Goal: Task Accomplishment & Management: Use online tool/utility

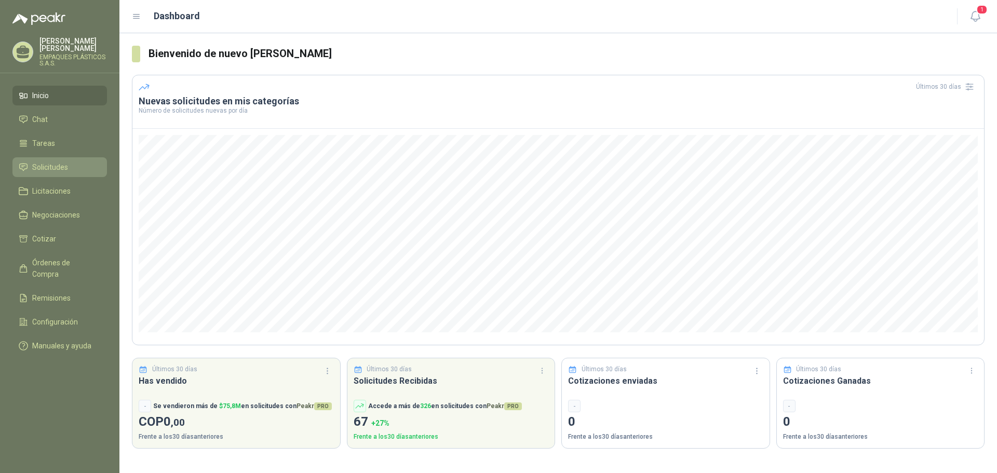
click at [59, 166] on span "Solicitudes" at bounding box center [50, 166] width 36 height 11
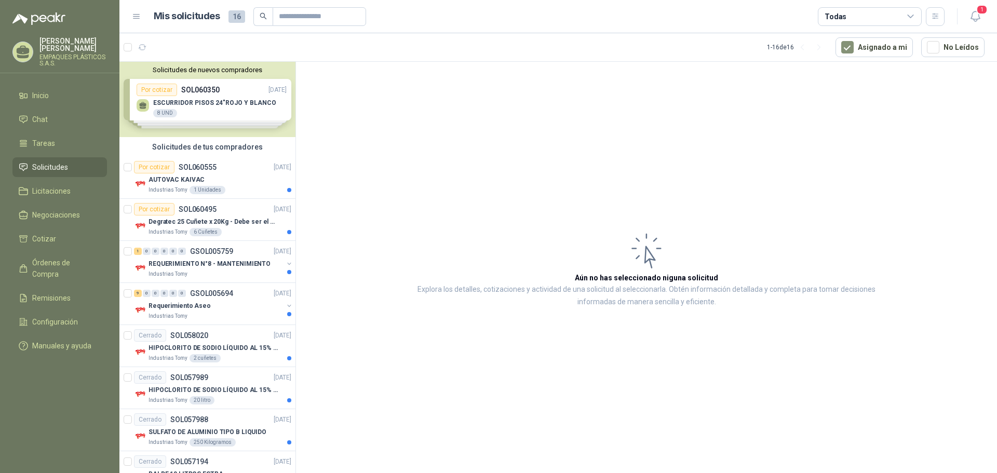
click at [235, 99] on div "Solicitudes de nuevos compradores Por cotizar SOL060350 [DATE] ESCURRIDOR PISOS…" at bounding box center [207, 99] width 176 height 75
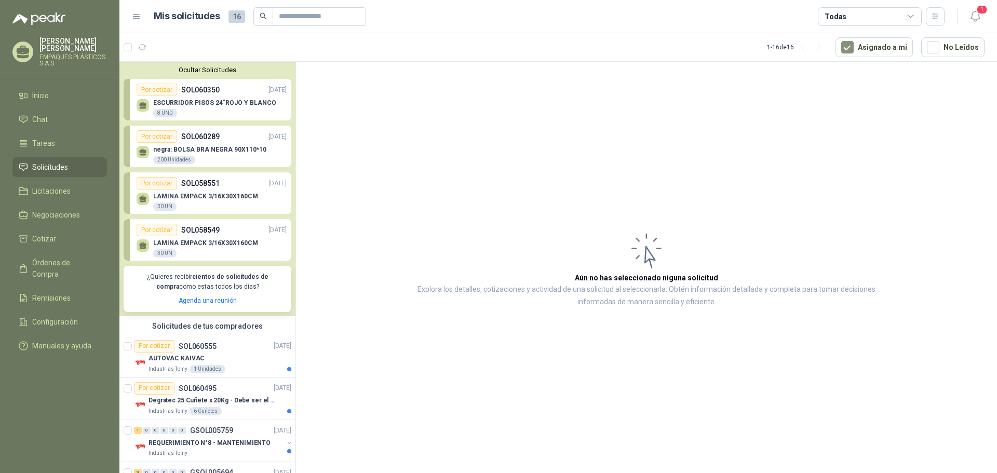
click at [238, 141] on div "Por cotizar SOL060289 [DATE]" at bounding box center [212, 136] width 150 height 12
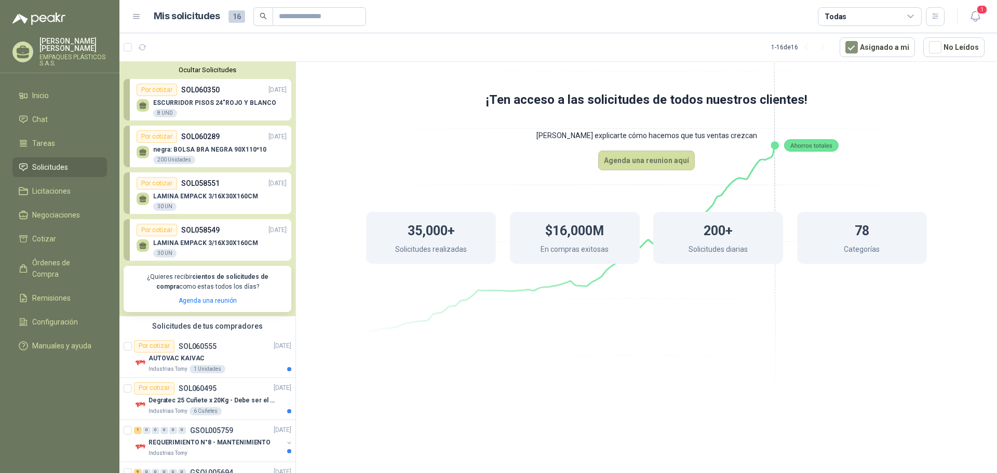
click at [150, 87] on div "Por cotizar" at bounding box center [157, 90] width 40 height 12
click at [185, 108] on div "ESCURRIDOR PISOS 24"ROJO Y BLANCO 8 UND" at bounding box center [214, 108] width 123 height 19
click at [239, 97] on div "ESCURRIDOR PISOS 24"ROJO Y BLANCO 8 UND" at bounding box center [212, 107] width 150 height 22
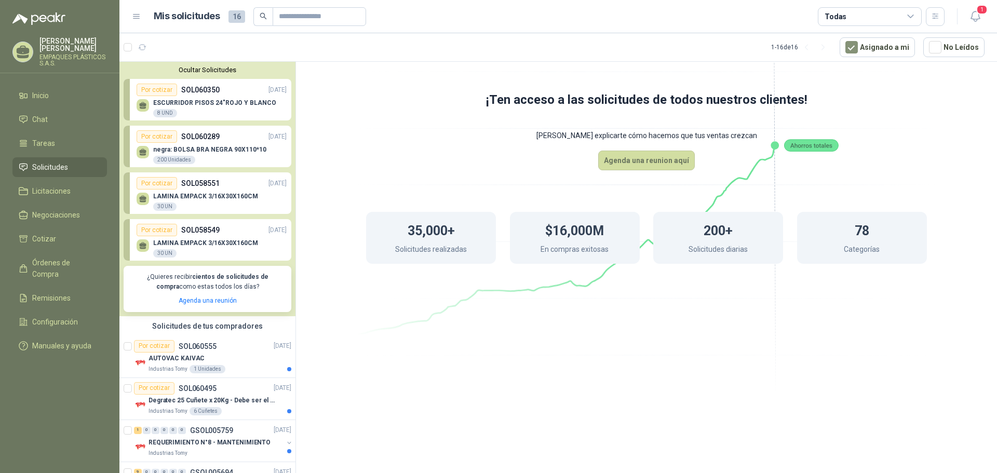
click at [168, 108] on div "ESCURRIDOR PISOS 24"ROJO Y BLANCO 8 UND" at bounding box center [214, 108] width 123 height 19
click at [268, 95] on p "[DATE]" at bounding box center [277, 90] width 18 height 10
click at [171, 88] on div "Por cotizar" at bounding box center [157, 90] width 40 height 12
click at [162, 88] on div "Por cotizar" at bounding box center [157, 90] width 40 height 12
click at [170, 114] on div "8 UND" at bounding box center [165, 113] width 24 height 8
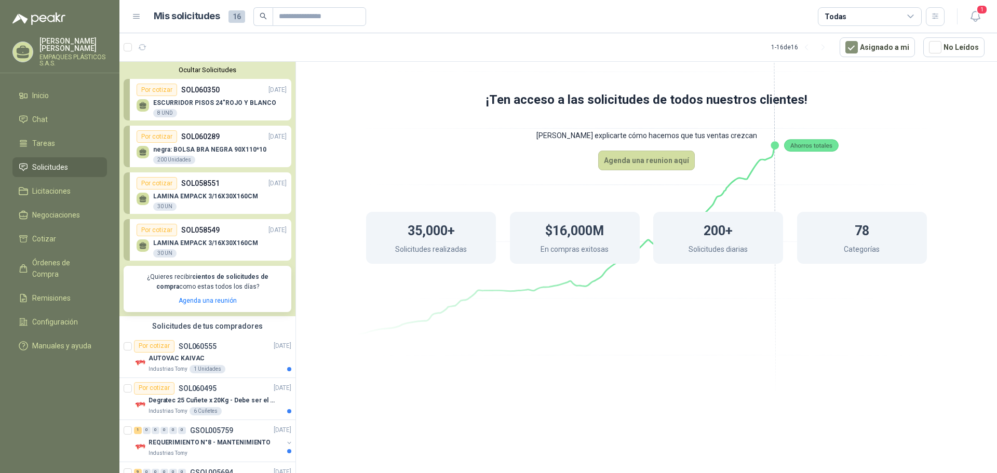
click at [182, 146] on p "negra: BOLSA BRA NEGRA 90X110*10" at bounding box center [209, 149] width 113 height 7
click at [230, 141] on div "Por cotizar SOL060289 [DATE]" at bounding box center [212, 136] width 150 height 12
click at [47, 236] on span "Cotizar" at bounding box center [44, 238] width 24 height 11
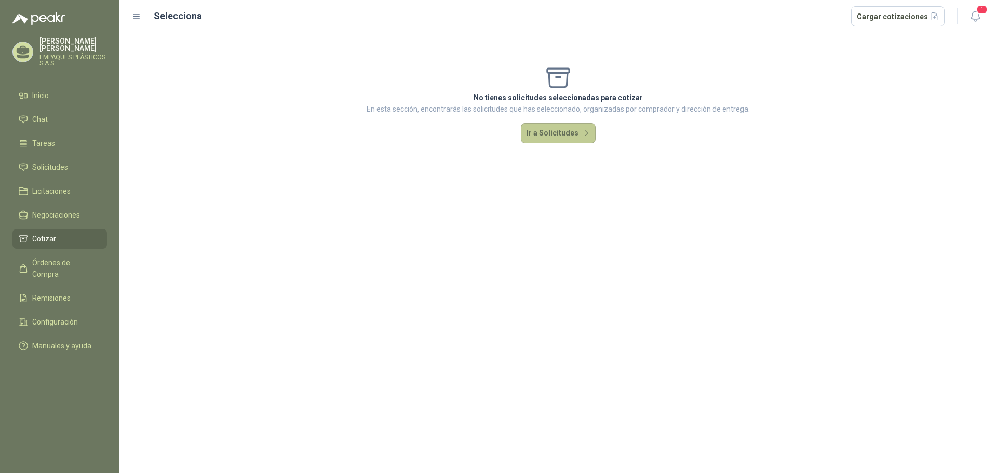
click at [566, 124] on button "Ir a Solicitudes" at bounding box center [558, 133] width 75 height 21
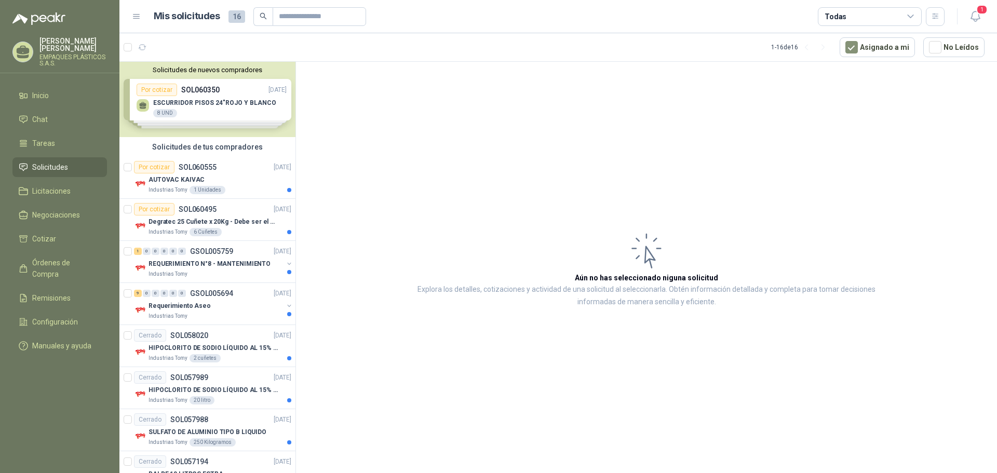
click at [233, 96] on div "Solicitudes de nuevos compradores Por cotizar SOL060350 [DATE] ESCURRIDOR PISOS…" at bounding box center [207, 99] width 176 height 75
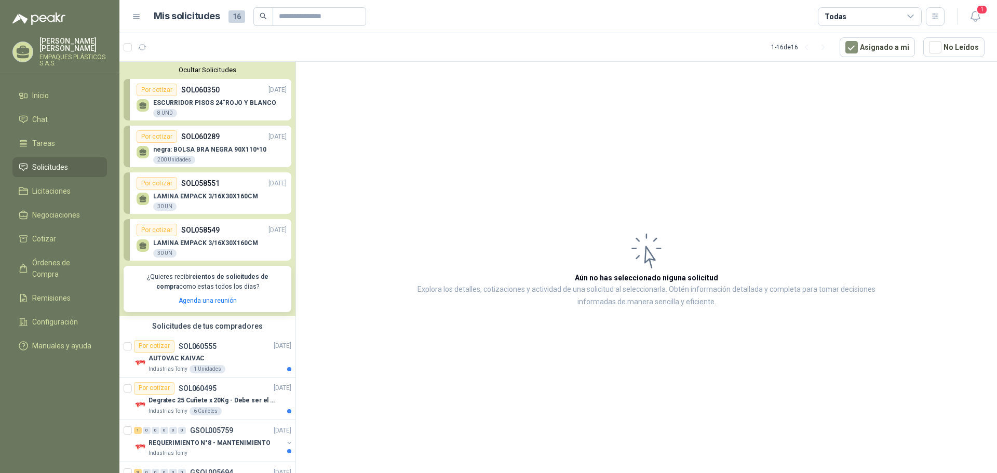
click at [209, 142] on p "SOL060289" at bounding box center [200, 136] width 38 height 11
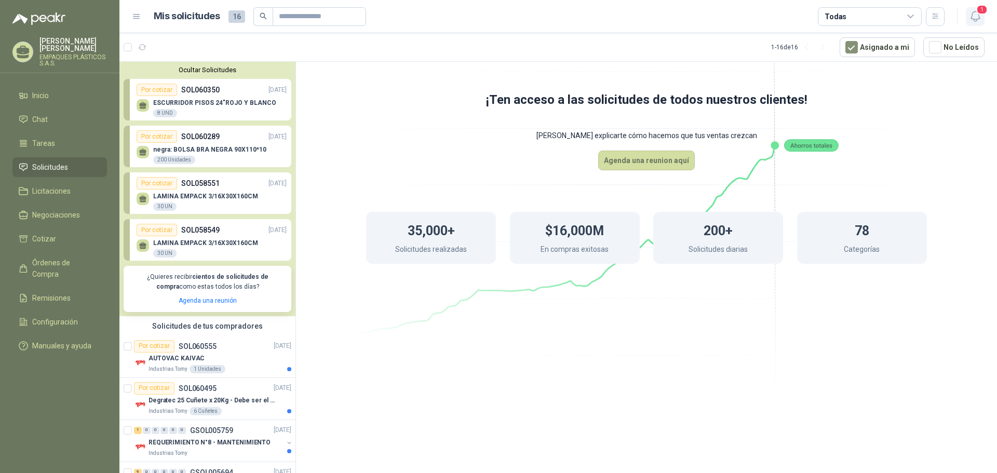
click at [980, 9] on span "1" at bounding box center [981, 10] width 11 height 10
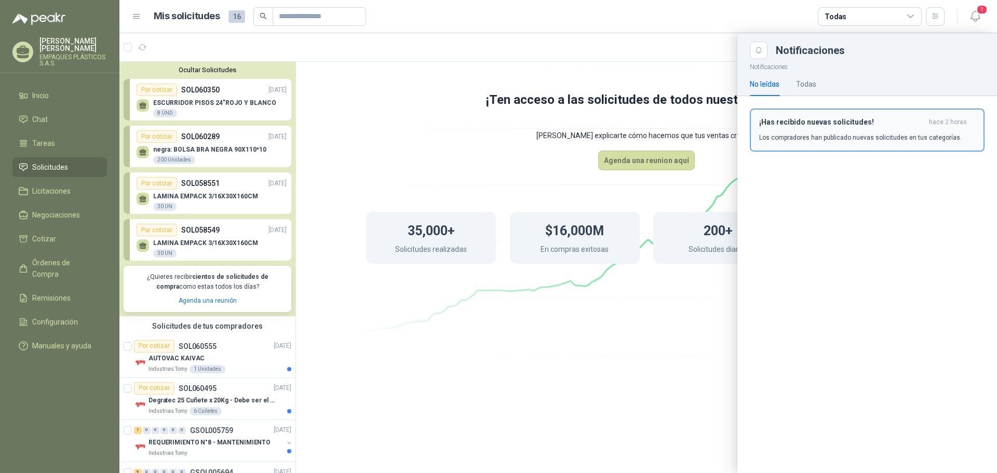
click at [806, 136] on p "Los compradores han publicado nuevas solicitudes en tus categorías." at bounding box center [860, 137] width 202 height 9
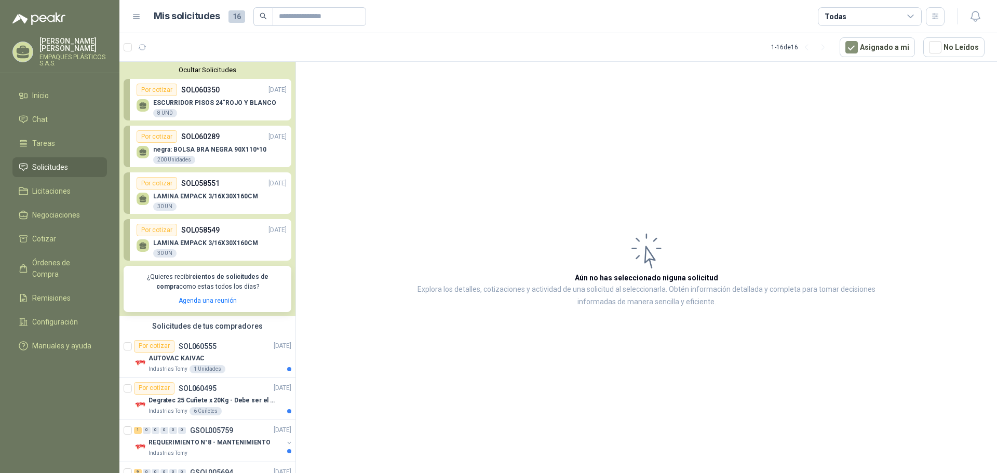
click at [200, 138] on p "SOL060289" at bounding box center [200, 136] width 38 height 11
